Goal: Transaction & Acquisition: Book appointment/travel/reservation

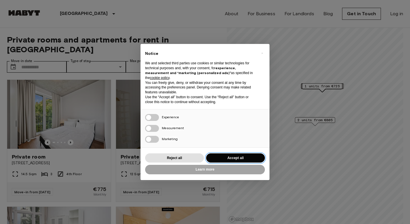
click at [226, 156] on button "Accept all" at bounding box center [235, 158] width 59 height 9
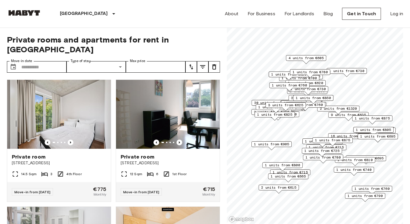
click at [273, 117] on span "1 units from €825" at bounding box center [274, 114] width 35 height 5
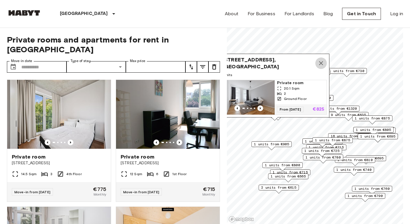
click at [323, 64] on icon "Map marker" at bounding box center [320, 63] width 7 height 7
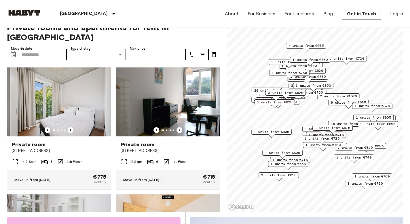
scroll to position [12, 0]
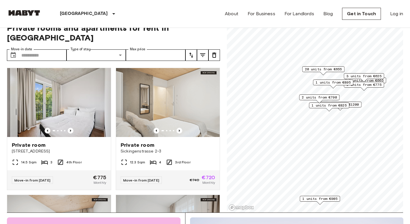
click at [371, 74] on span "3 units from €625" at bounding box center [363, 76] width 35 height 5
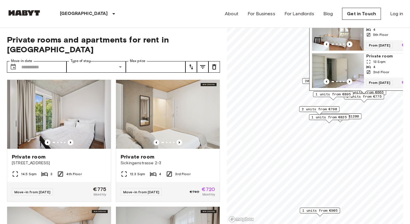
click at [370, 29] on icon "Map marker" at bounding box center [368, 29] width 4 height 3
click at [325, 109] on span "2 units from €790" at bounding box center [319, 109] width 35 height 5
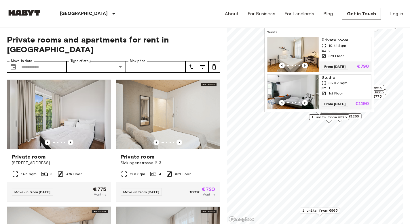
click at [335, 46] on span "10.41 Sqm" at bounding box center [337, 45] width 18 height 5
click at [277, 22] on div "About For Business For Landlords Blog Get in Touch Log in" at bounding box center [314, 14] width 178 height 28
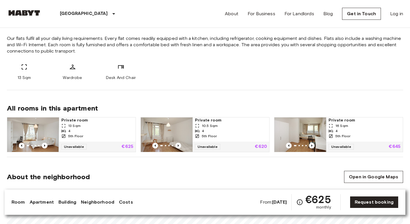
scroll to position [255, 0]
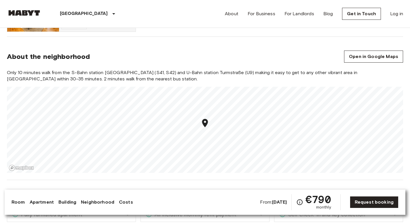
scroll to position [436, 0]
